Goal: Task Accomplishment & Management: Complete application form

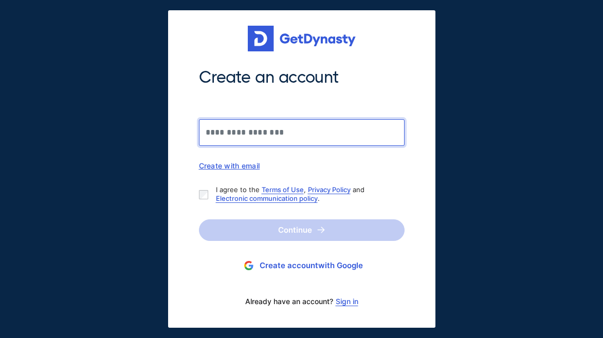
click at [285, 130] on input "Create an account" at bounding box center [302, 132] width 206 height 27
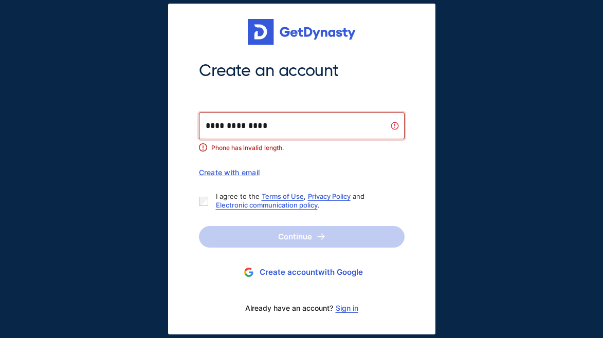
type input "**********"
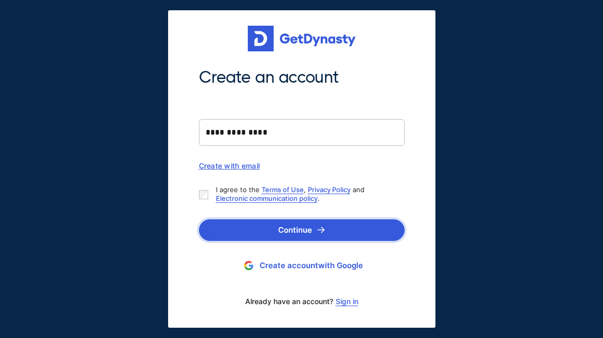
click at [229, 228] on button "Continue" at bounding box center [302, 230] width 206 height 22
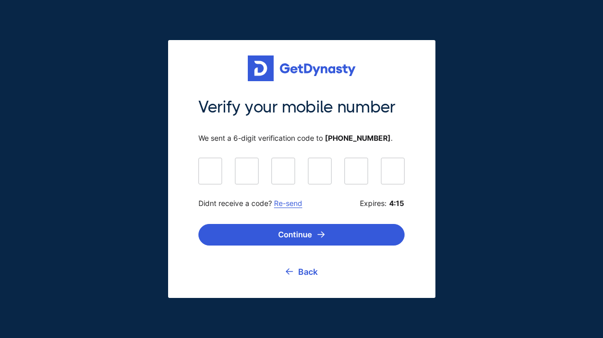
click at [291, 204] on link "Re-send" at bounding box center [288, 203] width 28 height 9
click at [287, 205] on link "Re-send" at bounding box center [288, 203] width 28 height 9
click at [298, 238] on button "Continue" at bounding box center [301, 235] width 206 height 22
click at [305, 271] on link "Back" at bounding box center [302, 272] width 32 height 26
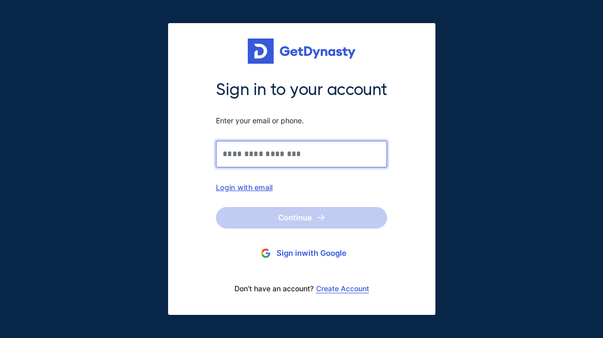
click at [285, 157] on input "Sign in to your account Enter your email or phone." at bounding box center [301, 154] width 171 height 27
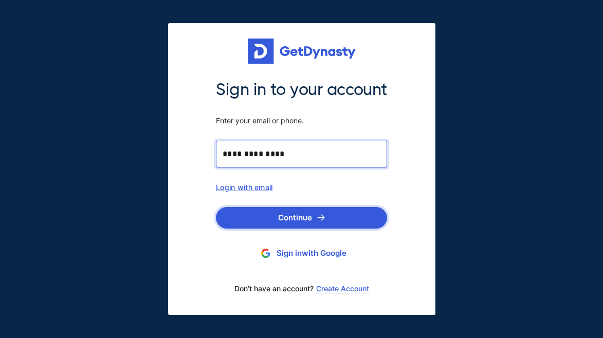
type input "**********"
click at [265, 224] on button "Continue" at bounding box center [301, 218] width 171 height 22
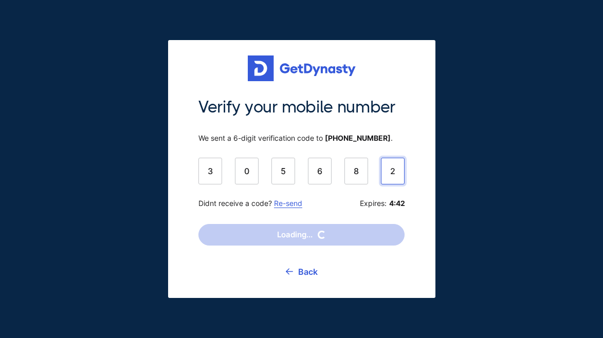
type input "******"
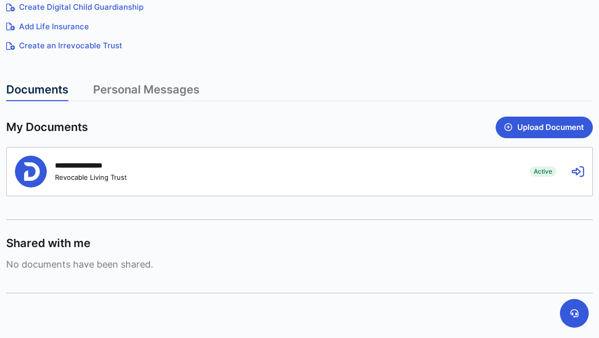
scroll to position [239, 0]
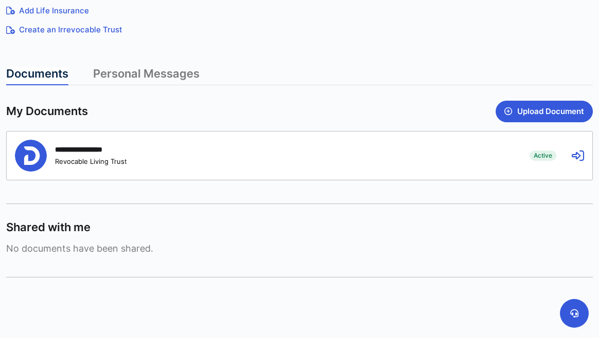
click at [200, 157] on div "**********" at bounding box center [264, 156] width 499 height 32
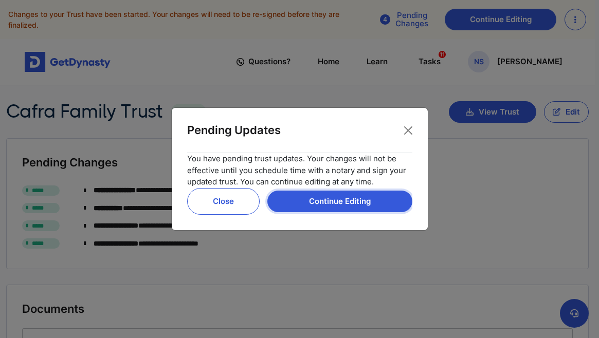
click at [298, 199] on button "Continue Editing" at bounding box center [339, 202] width 145 height 22
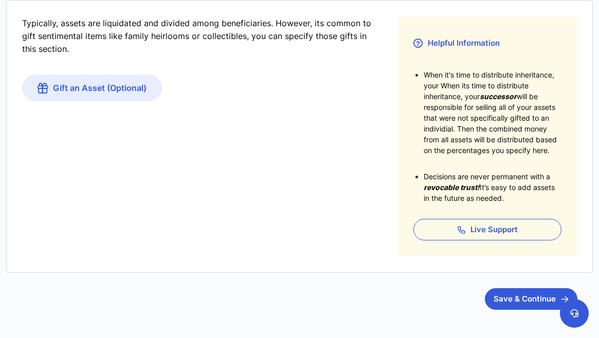
scroll to position [233, 0]
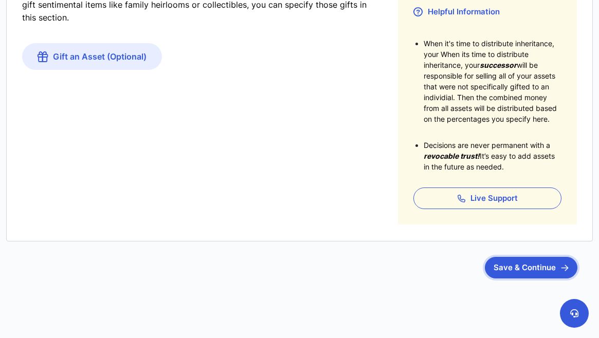
click at [532, 273] on button "Save & Continue" at bounding box center [531, 268] width 93 height 22
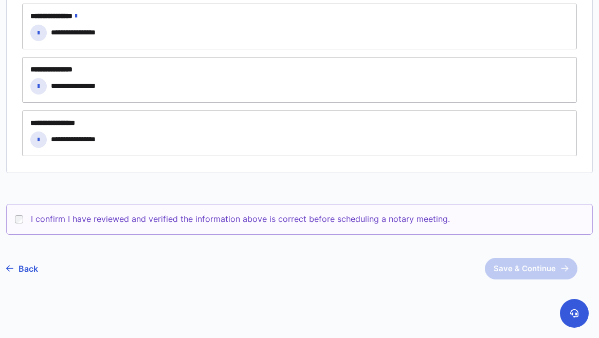
scroll to position [988, 0]
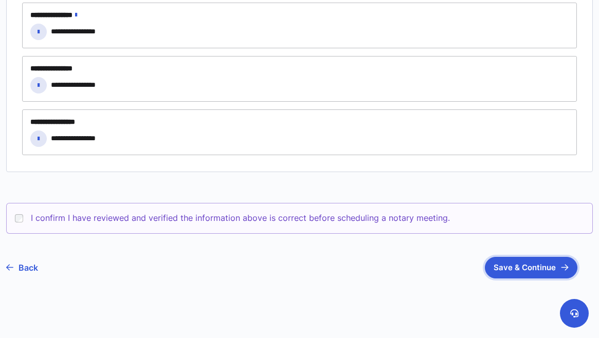
click at [513, 272] on button "Save & Continue" at bounding box center [531, 268] width 93 height 22
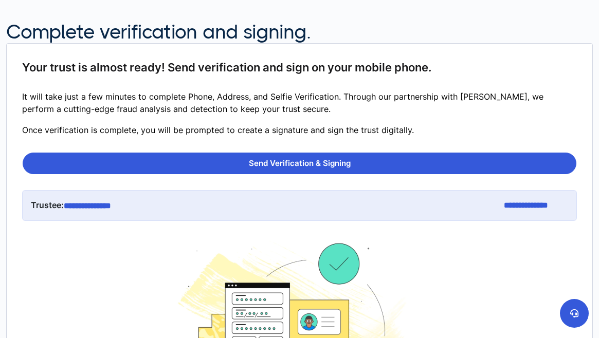
scroll to position [130, 0]
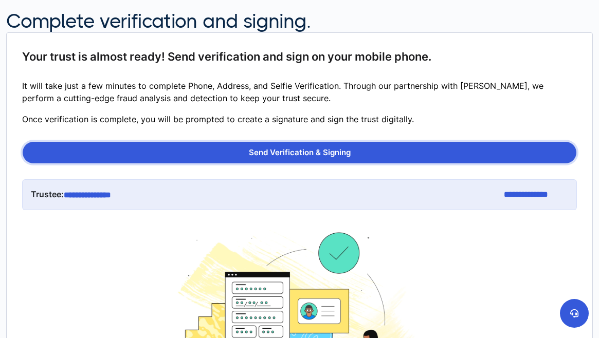
click at [439, 155] on button "Send Verification & Signing" at bounding box center [299, 153] width 553 height 22
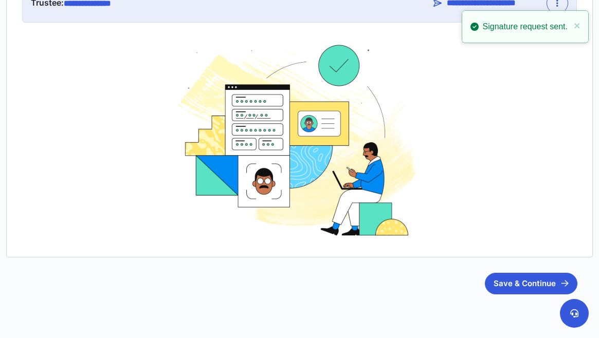
scroll to position [341, 0]
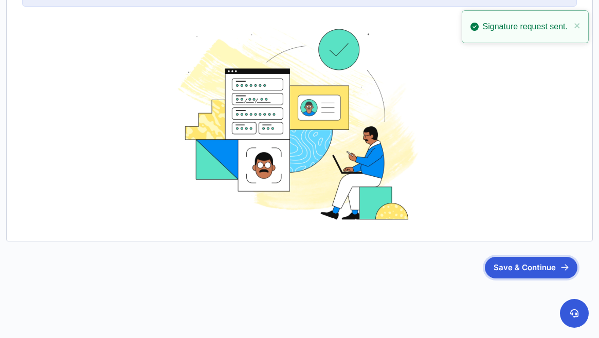
click at [523, 269] on button "Save & Continue" at bounding box center [531, 268] width 93 height 22
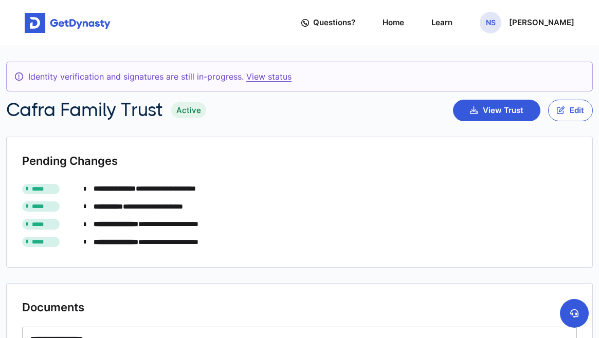
click at [263, 76] on link "View status" at bounding box center [268, 76] width 45 height 10
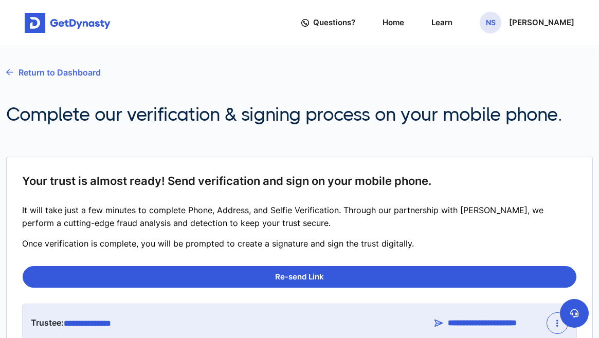
click at [81, 74] on link "Return to Dashboard" at bounding box center [53, 73] width 95 height 26
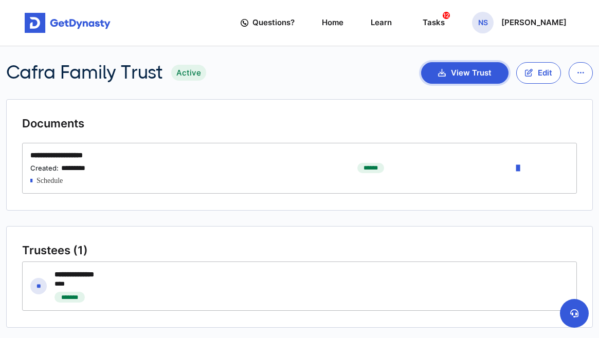
click at [453, 82] on button "View Trust" at bounding box center [464, 73] width 87 height 22
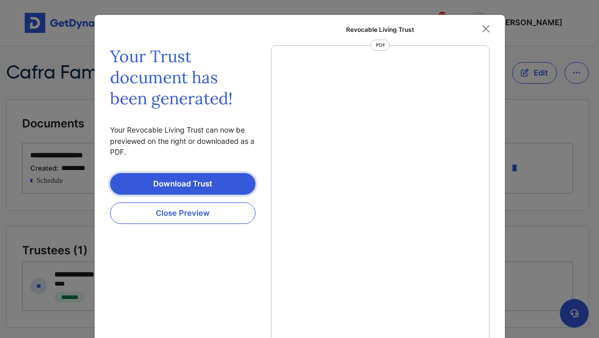
click at [198, 183] on link "Download Trust" at bounding box center [182, 184] width 145 height 22
